Goal: Information Seeking & Learning: Learn about a topic

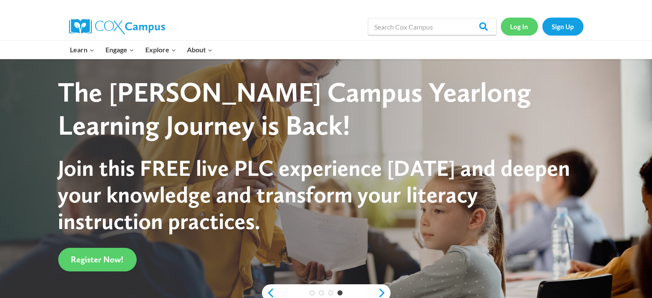
click at [522, 29] on link "Log In" at bounding box center [519, 27] width 37 height 18
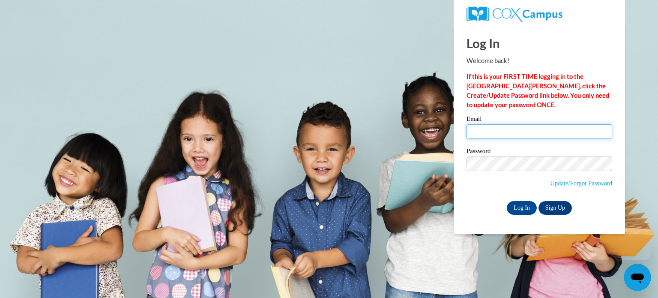
type input "megan.mcnair@mga.edu"
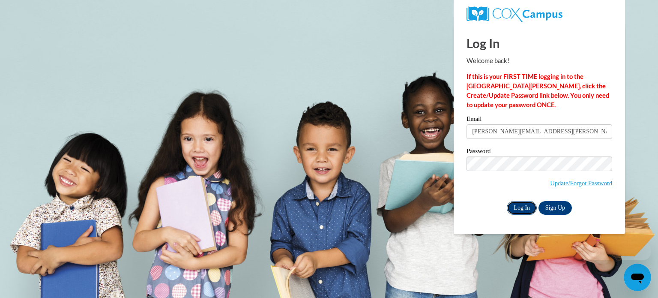
click at [517, 213] on input "Log In" at bounding box center [522, 208] width 30 height 14
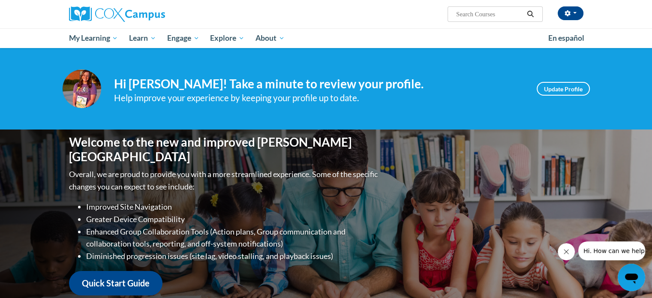
click at [496, 242] on div "Welcome to the new and improved Cox Campus Overall, we are proud to provide you…" at bounding box center [326, 214] width 540 height 171
click at [496, 47] on ul "My Learning My Learning My Course Progress Certificates My Action Plans Group D…" at bounding box center [302, 38] width 479 height 20
click at [495, 39] on ul "My Learning My Learning My Course Progress Certificates My Action Plans Group D…" at bounding box center [302, 38] width 479 height 20
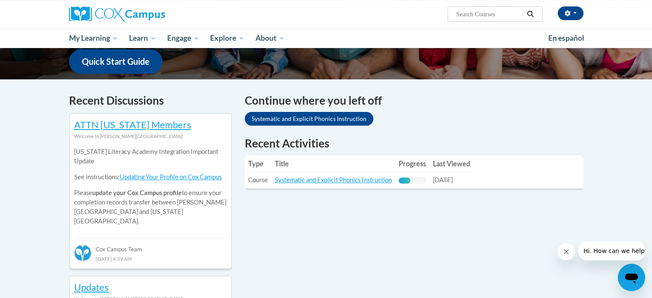
scroll to position [294, 0]
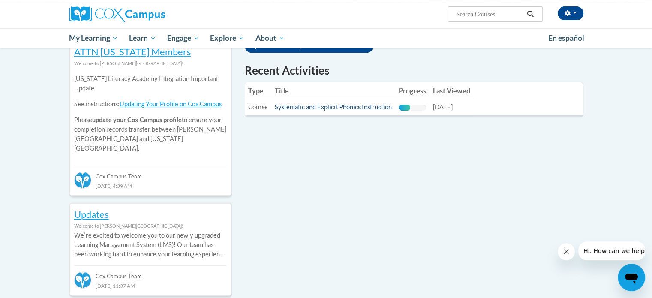
click at [359, 105] on link "Systematic and Explicit Phonics Instruction" at bounding box center [333, 106] width 117 height 7
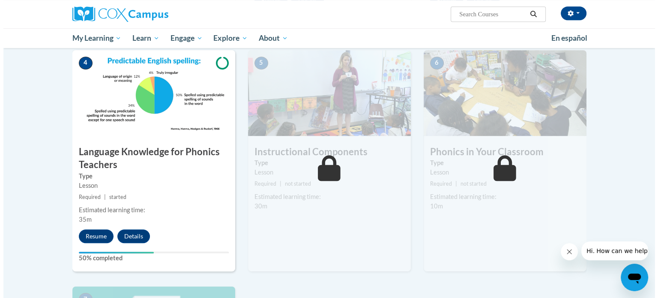
scroll to position [410, 0]
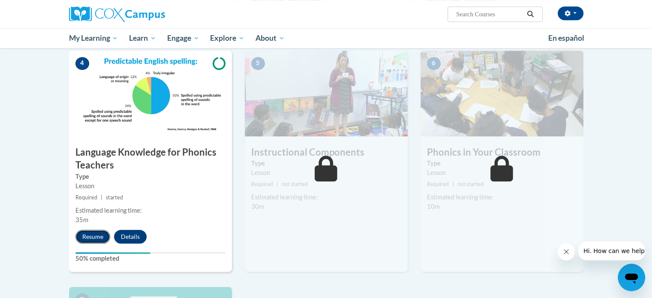
click at [85, 237] on button "Resume" at bounding box center [92, 237] width 35 height 14
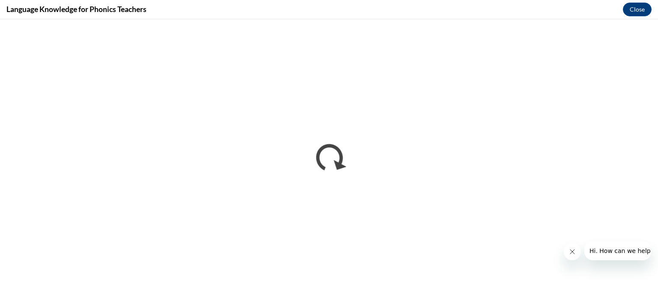
scroll to position [0, 0]
click at [578, 255] on button "Close message from company" at bounding box center [572, 251] width 17 height 17
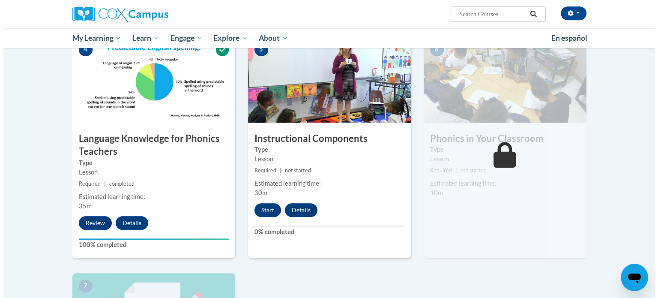
scroll to position [421, 0]
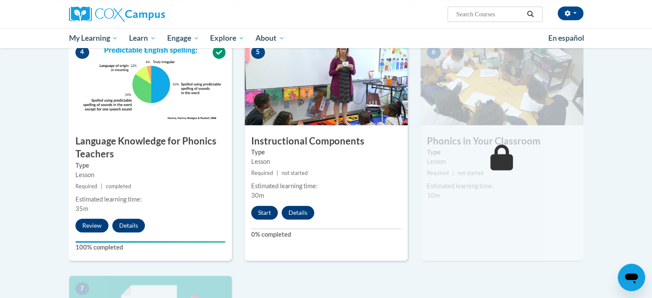
click at [259, 206] on button "Start" at bounding box center [264, 213] width 27 height 14
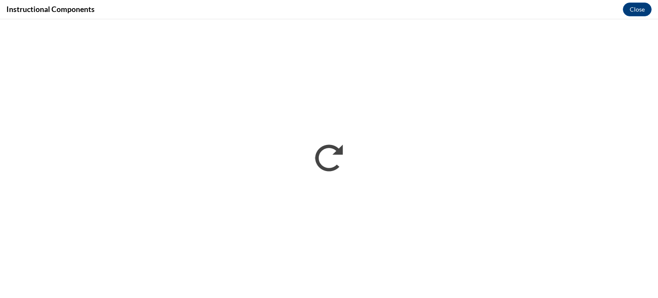
scroll to position [0, 0]
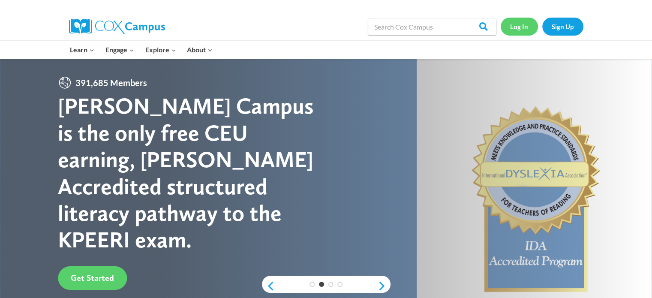
click at [523, 29] on link "Log In" at bounding box center [519, 27] width 37 height 18
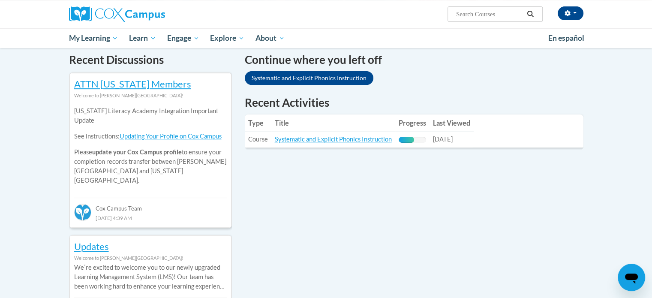
scroll to position [278, 0]
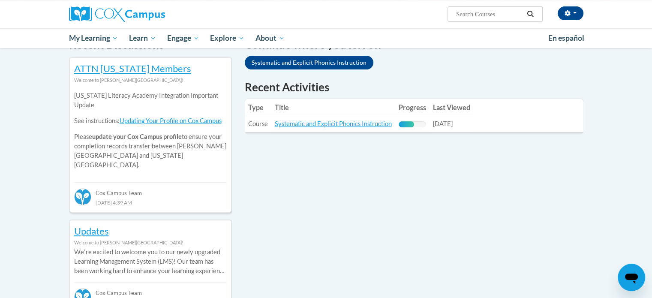
click at [403, 120] on td "Progress: 57% Complete" at bounding box center [412, 124] width 34 height 16
click at [467, 117] on td "Last Viewed: [DATE]" at bounding box center [451, 124] width 44 height 16
click at [372, 120] on link "Systematic and Explicit Phonics Instruction" at bounding box center [333, 123] width 117 height 7
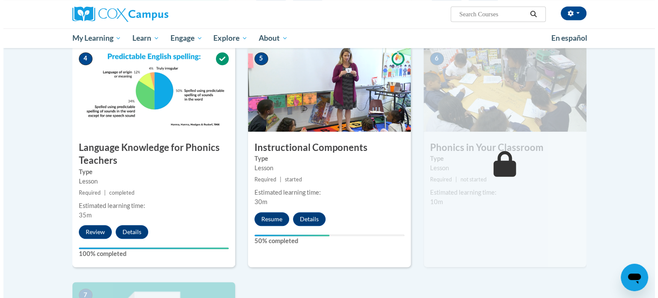
scroll to position [417, 0]
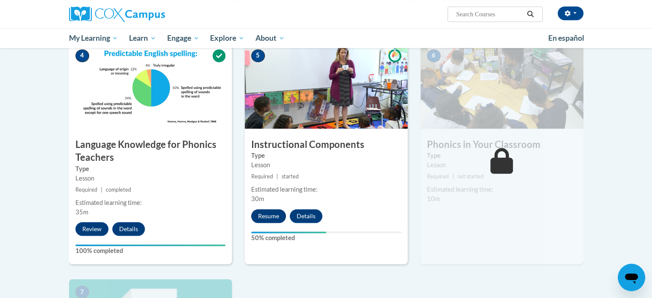
click at [267, 214] on button "Resume" at bounding box center [268, 216] width 35 height 14
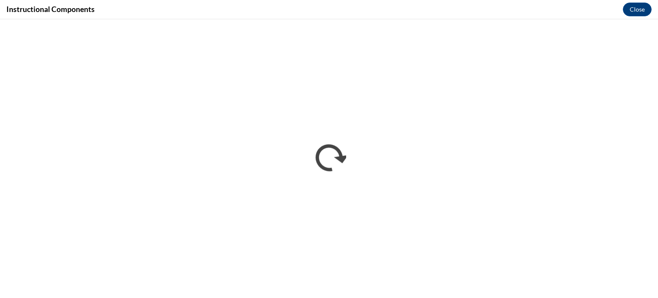
scroll to position [0, 0]
